Goal: Information Seeking & Learning: Learn about a topic

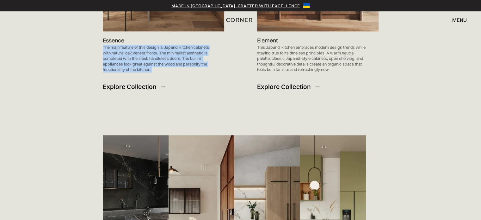
scroll to position [716, 0]
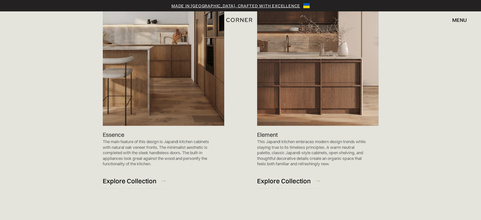
click at [280, 139] on p "This Japandi kitchen embraces modern design trends while staying true to its ti…" at bounding box center [311, 153] width 109 height 28
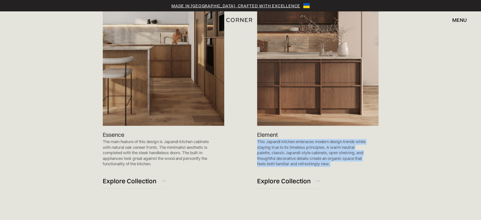
click at [280, 139] on p "This Japandi kitchen embraces modern design trends while staying true to its ti…" at bounding box center [311, 153] width 109 height 28
copy p "This Japandi kitchen embraces modern design trends while staying true to its ti…"
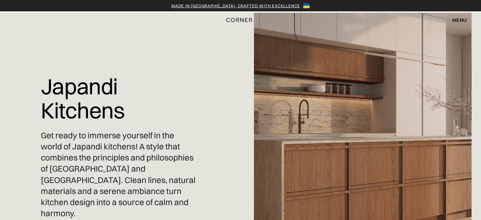
scroll to position [84, 0]
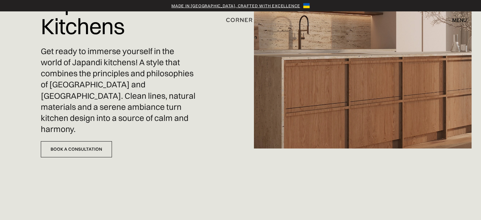
click at [99, 52] on p "Get ready to immerse yourself in the world of Japandi kitchens! A style that co…" at bounding box center [118, 90] width 155 height 89
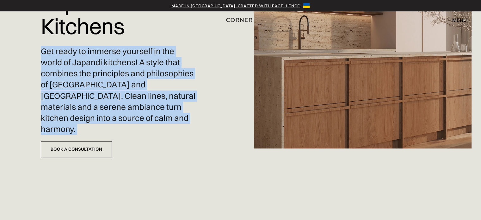
click at [99, 52] on p "Get ready to immerse yourself in the world of Japandi kitchens! A style that co…" at bounding box center [118, 90] width 155 height 89
copy div "Get ready to immerse yourself in the world of Japandi kitchens! A style that co…"
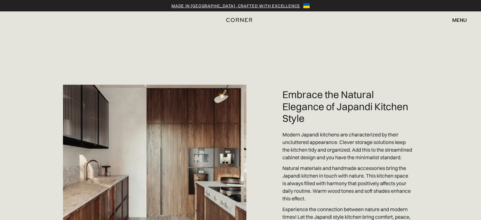
scroll to position [1398, 0]
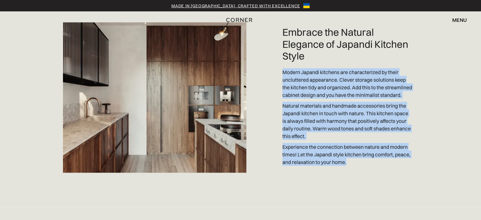
drag, startPoint x: 378, startPoint y: 141, endPoint x: 283, endPoint y: 43, distance: 136.2
click at [283, 43] on div "Embrace the Natural Elegance of Japandi Kitchen Style Modern Japandi kitchens a…" at bounding box center [240, 72] width 481 height 270
copy div "Modern Japandi kitchens are characterized by their uncluttered appearance. Clev…"
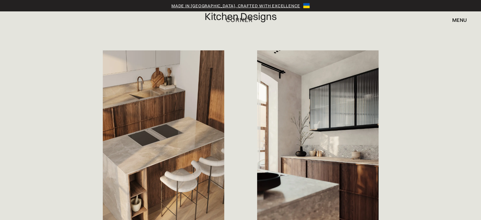
scroll to position [513, 0]
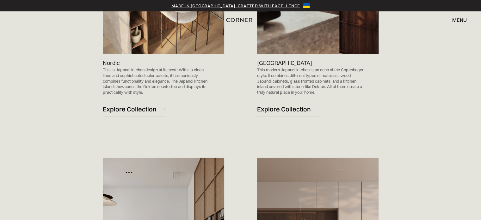
click at [148, 67] on p "This is Japandi kitchen design at its best! With its clean lines and sophistica…" at bounding box center [157, 81] width 109 height 28
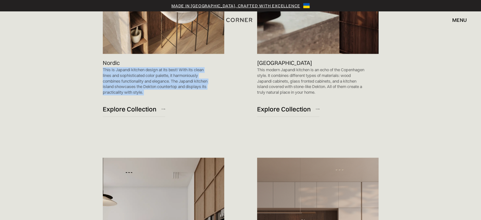
click at [148, 67] on p "This is Japandi kitchen design at its best! With its clean lines and sophistica…" at bounding box center [157, 81] width 109 height 28
copy p "This is Japandi kitchen design at its best! With its clean lines and sophistica…"
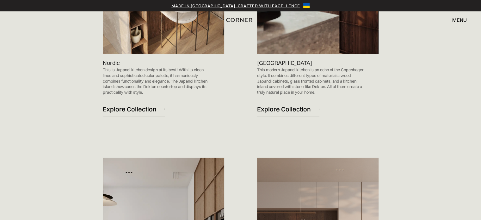
click at [279, 67] on p "This modern Japandi kitchen is an echo of the Copenhagen style. It combines dif…" at bounding box center [311, 81] width 109 height 28
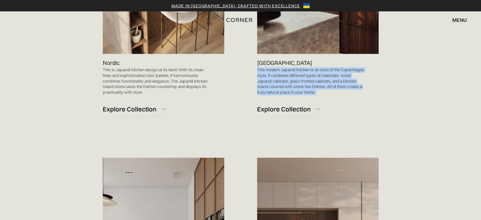
click at [279, 67] on p "This modern Japandi kitchen is an echo of the Copenhagen style. It combines dif…" at bounding box center [311, 81] width 109 height 28
copy p "This modern Japandi kitchen is an echo of the Copenhagen style. It combines dif…"
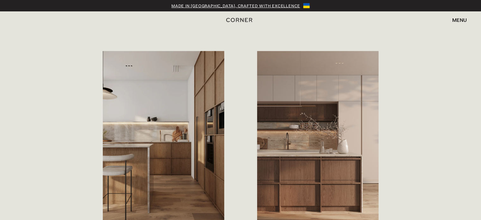
scroll to position [681, 0]
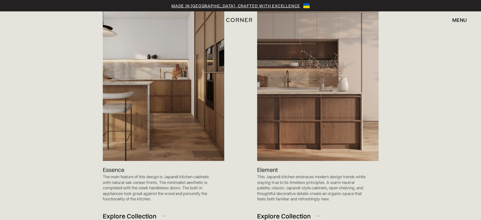
click at [145, 174] on p "The main feature of this design is Japandi kitchen cabinets with natural oak ve…" at bounding box center [157, 188] width 109 height 28
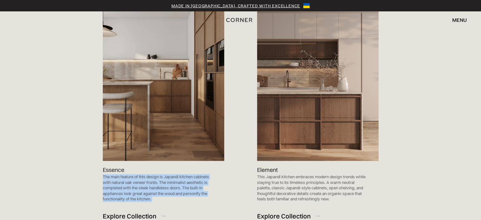
click at [145, 174] on p "The main feature of this design is Japandi kitchen cabinets with natural oak ve…" at bounding box center [157, 188] width 109 height 28
copy p "The main feature of this design is Japandi kitchen cabinets with natural oak ve…"
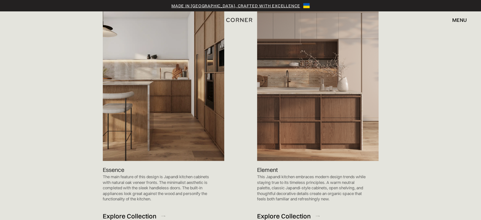
click at [280, 174] on p "This Japandi kitchen embraces modern design trends while staying true to its ti…" at bounding box center [311, 188] width 109 height 28
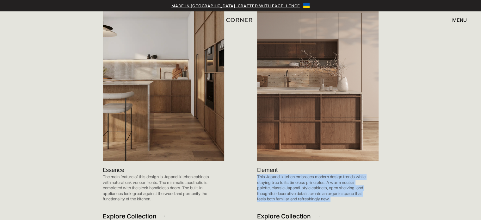
click at [280, 174] on p "This Japandi kitchen embraces modern design trends while staying true to its ti…" at bounding box center [311, 188] width 109 height 28
copy p "This Japandi kitchen embraces modern design trends while staying true to its ti…"
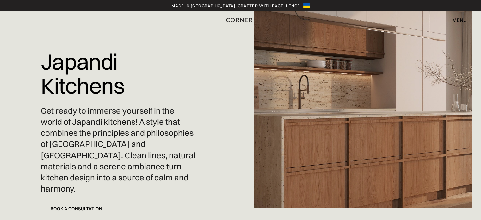
scroll to position [7, 0]
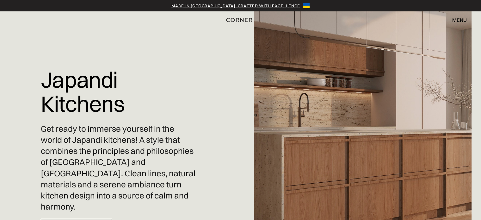
click at [110, 141] on p "Get ready to immerse yourself in the world of Japandi kitchens! A style that co…" at bounding box center [118, 167] width 155 height 89
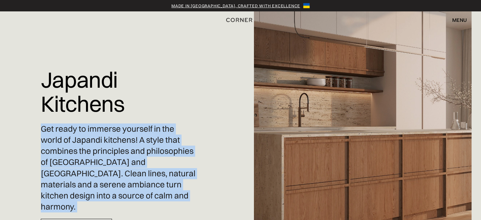
click at [110, 141] on p "Get ready to immerse yourself in the world of Japandi kitchens! A style that co…" at bounding box center [118, 167] width 155 height 89
copy div "Get ready to immerse yourself in the world of Japandi kitchens! A style that co…"
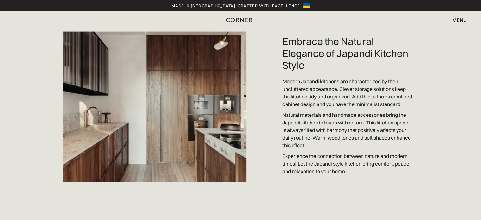
scroll to position [1374, 0]
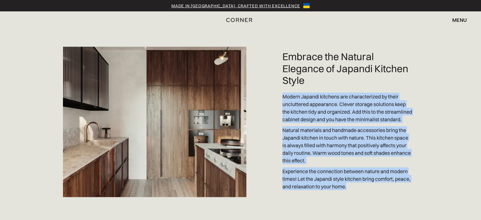
drag, startPoint x: 380, startPoint y: 165, endPoint x: 283, endPoint y: 71, distance: 135.3
click at [283, 71] on div "Embrace the Natural Elegance of Japandi Kitchen Style Modern Japandi kitchens a…" at bounding box center [240, 96] width 481 height 270
copy div "Modern Japandi kitchens are characterized by their uncluttered appearance. Clev…"
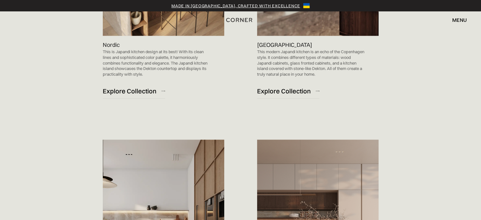
scroll to position [446, 0]
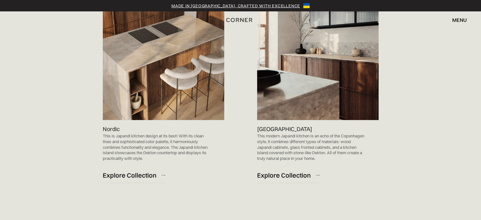
click at [121, 133] on p "This is Japandi kitchen design at its best! With its clean lines and sophistica…" at bounding box center [157, 147] width 109 height 28
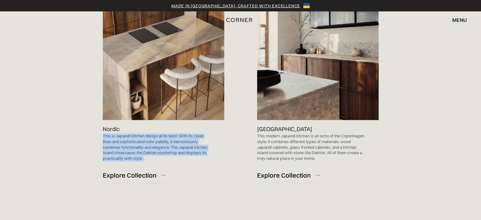
click at [121, 133] on p "This is Japandi kitchen design at its best! With its clean lines and sophistica…" at bounding box center [157, 147] width 109 height 28
copy p "This is Japandi kitchen design at its best! With its clean lines and sophistica…"
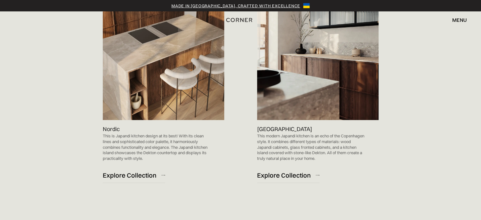
click at [291, 133] on p "This modern Japandi kitchen is an echo of the Copenhagen style. It combines dif…" at bounding box center [311, 147] width 109 height 28
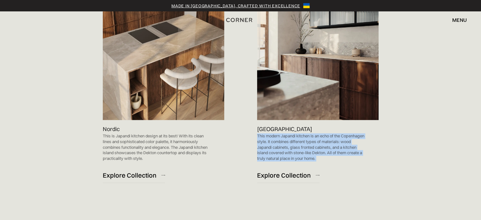
click at [291, 133] on p "This modern Japandi kitchen is an echo of the Copenhagen style. It combines dif…" at bounding box center [311, 147] width 109 height 28
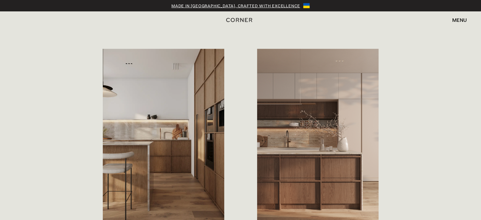
scroll to position [657, 0]
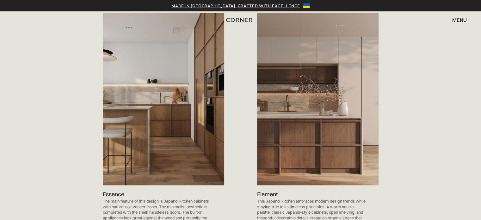
click at [128, 198] on p "The main feature of this design is Japandi kitchen cabinets with natural oak ve…" at bounding box center [157, 212] width 109 height 28
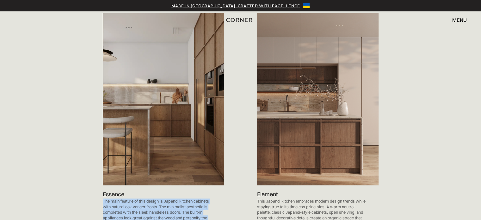
click at [128, 198] on p "The main feature of this design is Japandi kitchen cabinets with natural oak ve…" at bounding box center [157, 212] width 109 height 28
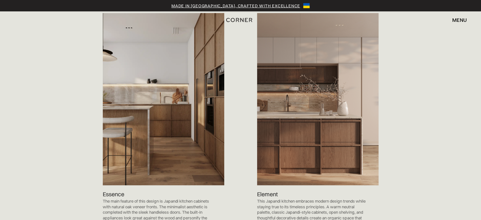
click at [280, 198] on p "This Japandi kitchen embraces modern design trends while staying true to its ti…" at bounding box center [311, 212] width 109 height 28
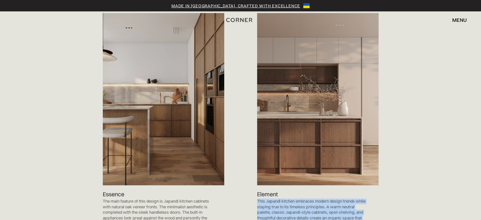
click at [280, 198] on p "This Japandi kitchen embraces modern design trends while staying true to its ti…" at bounding box center [311, 212] width 109 height 28
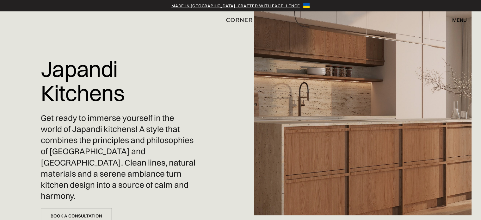
scroll to position [42, 0]
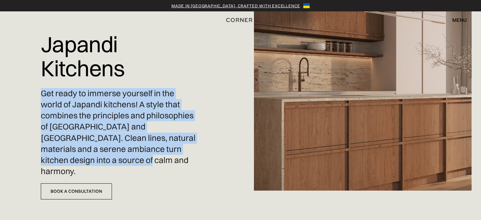
drag, startPoint x: 80, startPoint y: 134, endPoint x: 15, endPoint y: 82, distance: 83.8
click at [15, 82] on div "Japandi Kitchens Get ready to immerse yourself in the world of Japandi kitchens…" at bounding box center [240, 110] width 481 height 279
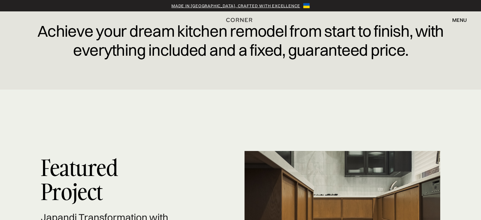
scroll to position [1433, 0]
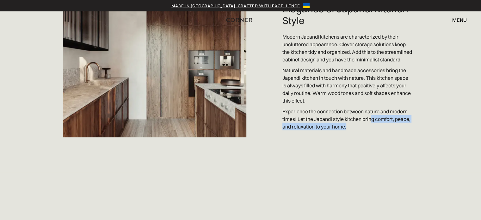
click at [370, 108] on p "Experience the connection between nature and modern times! Let the Japandi styl…" at bounding box center [347, 119] width 130 height 23
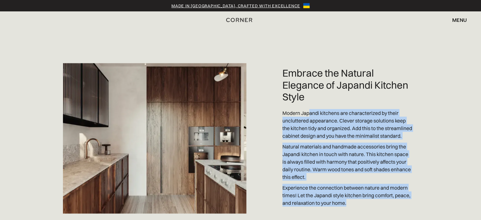
scroll to position [1349, 0]
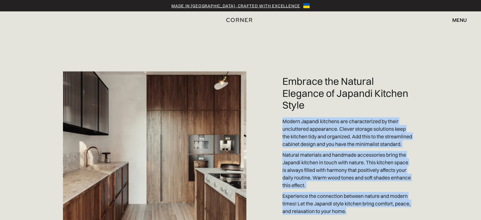
drag, startPoint x: 372, startPoint y: 105, endPoint x: 284, endPoint y: 94, distance: 88.9
click at [284, 94] on div "Embrace the Natural Elegance of Japandi Kitchen Style Modern Japandi kitchens a…" at bounding box center [240, 121] width 481 height 270
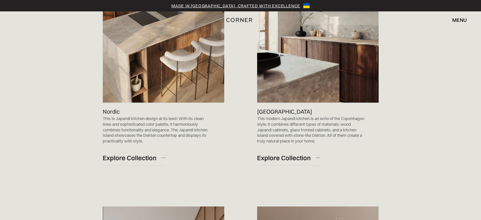
scroll to position [464, 0]
click at [132, 116] on p "This is Japandi kitchen design at its best! With its clean lines and sophistica…" at bounding box center [157, 130] width 109 height 28
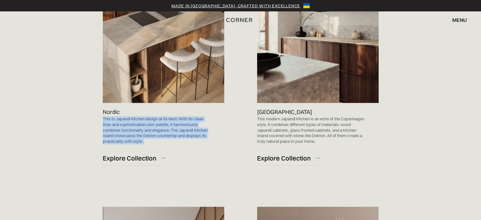
click at [132, 116] on p "This is Japandi kitchen design at its best! With its clean lines and sophistica…" at bounding box center [157, 130] width 109 height 28
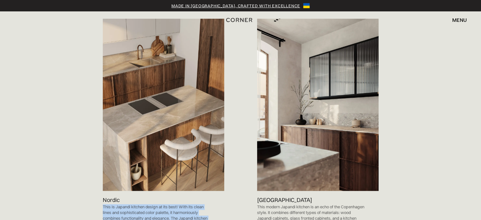
scroll to position [421, 0]
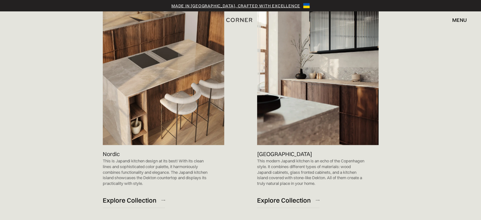
click at [291, 158] on p "This modern Japandi kitchen is an echo of the Copenhagen style. It combines dif…" at bounding box center [311, 172] width 109 height 28
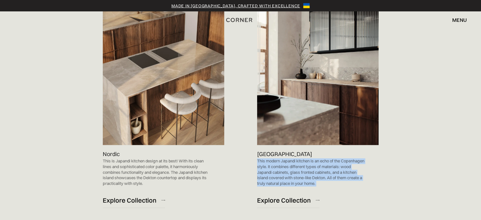
click at [291, 158] on p "This modern Japandi kitchen is an echo of the Copenhagen style. It combines dif…" at bounding box center [311, 172] width 109 height 28
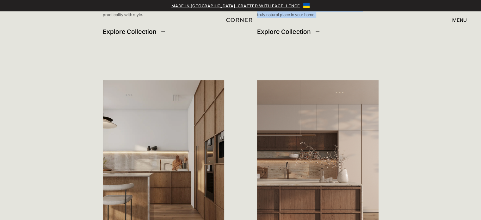
scroll to position [674, 0]
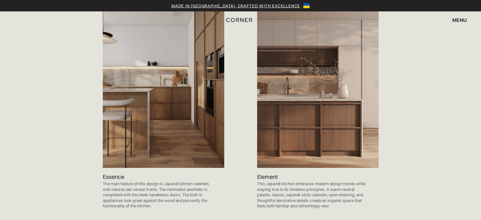
click at [132, 181] on p "The main feature of this design is Japandi kitchen cabinets with natural oak ve…" at bounding box center [157, 195] width 109 height 28
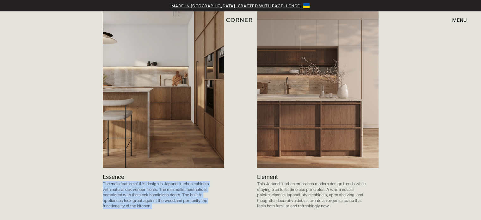
click at [132, 181] on p "The main feature of this design is Japandi kitchen cabinets with natural oak ve…" at bounding box center [157, 195] width 109 height 28
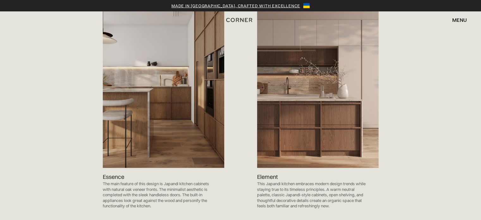
click at [277, 181] on p "This Japandi kitchen embraces modern design trends while staying true to its ti…" at bounding box center [311, 195] width 109 height 28
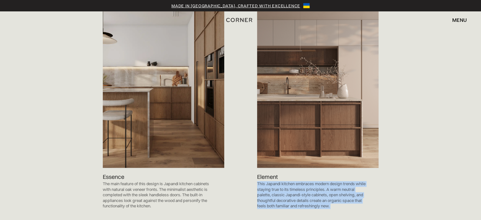
click at [277, 181] on p "This Japandi kitchen embraces modern design trends while staying true to its ti…" at bounding box center [311, 195] width 109 height 28
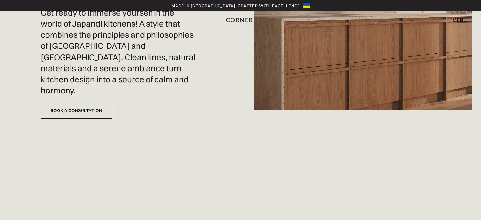
scroll to position [84, 0]
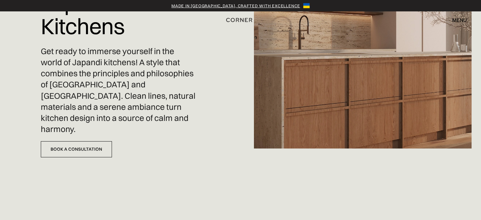
click at [124, 64] on p "Get ready to immerse yourself in the world of Japandi kitchens! A style that co…" at bounding box center [118, 90] width 155 height 89
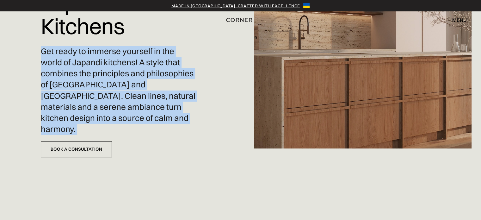
click at [124, 64] on p "Get ready to immerse yourself in the world of Japandi kitchens! A style that co…" at bounding box center [118, 90] width 155 height 89
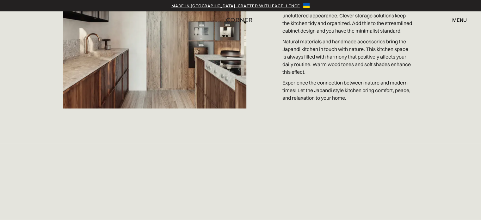
scroll to position [1391, 0]
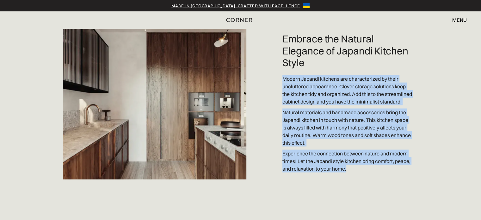
drag, startPoint x: 376, startPoint y: 151, endPoint x: 282, endPoint y: 52, distance: 136.7
click at [282, 52] on div "Embrace the Natural Elegance of Japandi Kitchen Style Modern Japandi kitchens a…" at bounding box center [240, 79] width 481 height 270
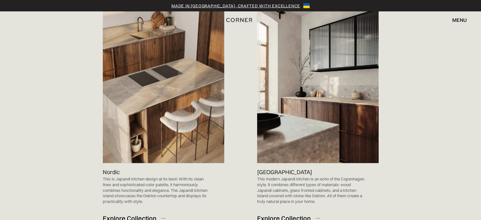
scroll to position [421, 0]
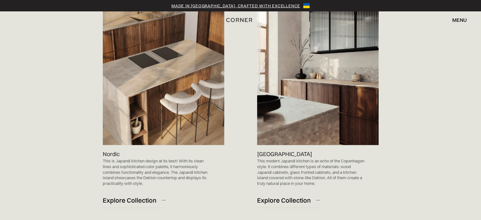
click at [133, 158] on p "This is Japandi kitchen design at its best! With its clean lines and sophistica…" at bounding box center [157, 172] width 109 height 28
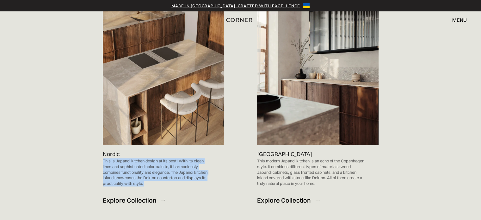
click at [133, 158] on p "This is Japandi kitchen design at its best! With its clean lines and sophistica…" at bounding box center [157, 172] width 109 height 28
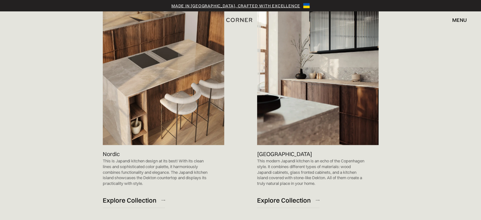
click at [290, 158] on p "This modern Japandi kitchen is an echo of the Copenhagen style. It combines dif…" at bounding box center [311, 172] width 109 height 28
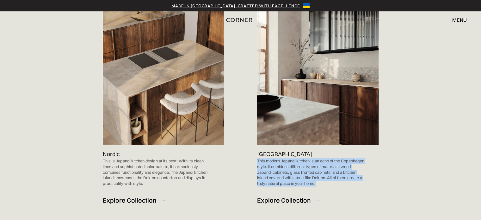
click at [290, 158] on p "This modern Japandi kitchen is an echo of the Copenhagen style. It combines dif…" at bounding box center [311, 172] width 109 height 28
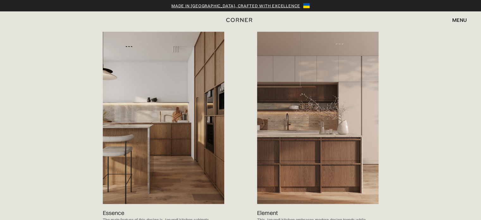
scroll to position [716, 0]
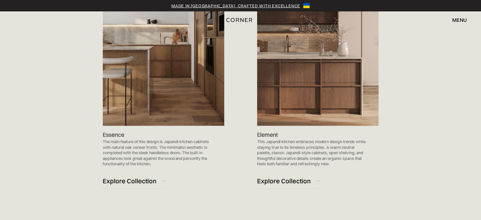
click at [138, 139] on p "The main feature of this design is Japandi kitchen cabinets with natural oak ve…" at bounding box center [157, 153] width 109 height 28
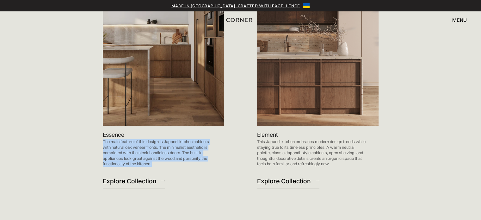
click at [138, 139] on p "The main feature of this design is Japandi kitchen cabinets with natural oak ve…" at bounding box center [157, 153] width 109 height 28
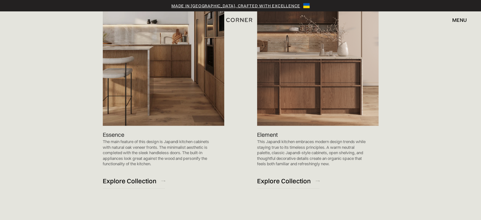
click at [283, 139] on p "This Japandi kitchen embraces modern design trends while staying true to its ti…" at bounding box center [311, 153] width 109 height 28
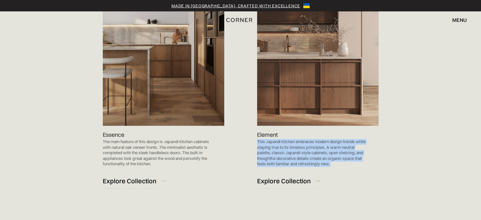
click at [283, 139] on p "This Japandi kitchen embraces modern design trends while staying true to its ti…" at bounding box center [311, 153] width 109 height 28
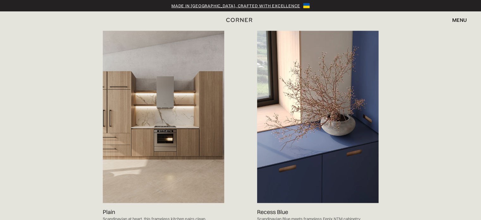
scroll to position [632, 0]
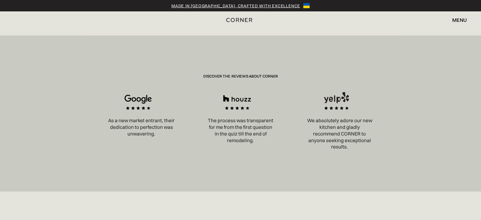
scroll to position [1180, 0]
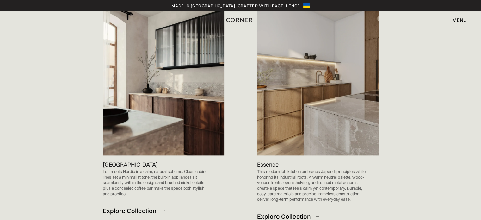
scroll to position [632, 0]
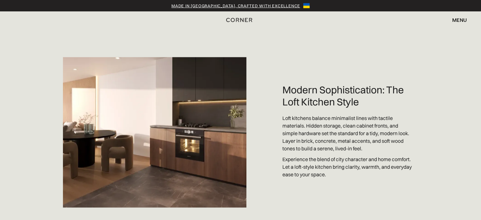
scroll to position [1307, 0]
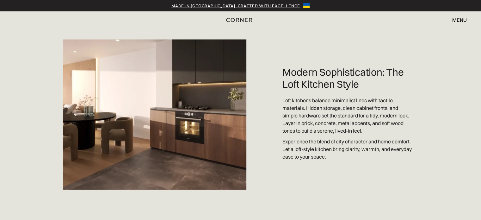
scroll to position [1307, 0]
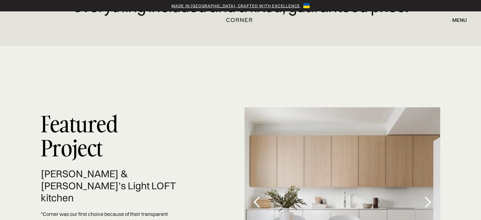
scroll to position [1744, 0]
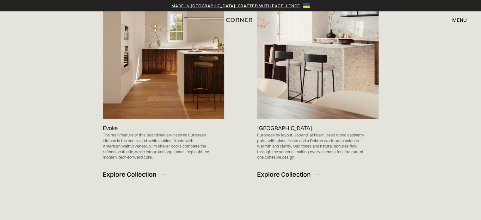
scroll to position [716, 0]
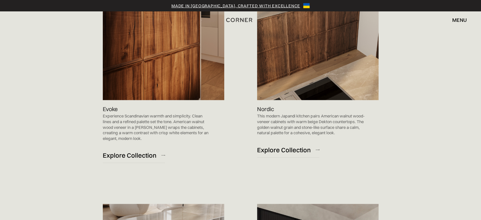
scroll to position [379, 0]
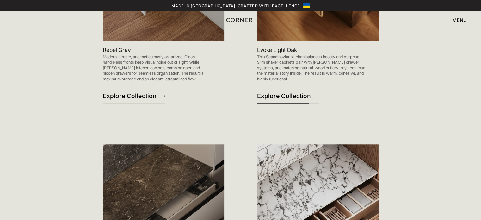
scroll to position [337, 0]
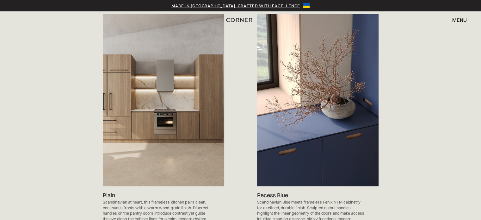
scroll to position [674, 0]
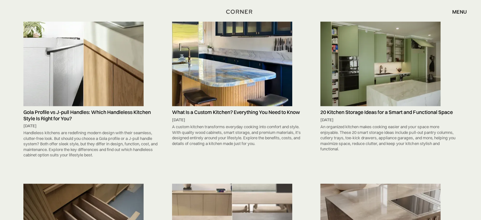
scroll to position [716, 0]
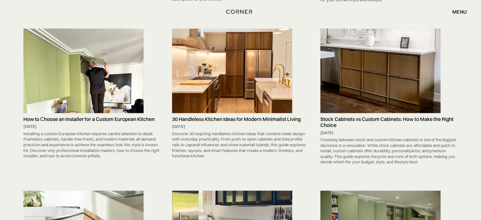
click at [246, 38] on img at bounding box center [232, 70] width 120 height 85
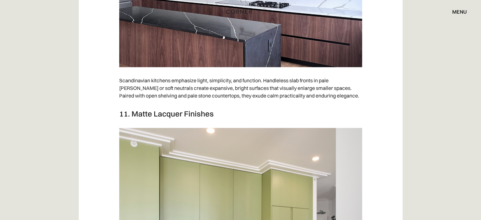
scroll to position [2800, 0]
